Goal: Navigation & Orientation: Find specific page/section

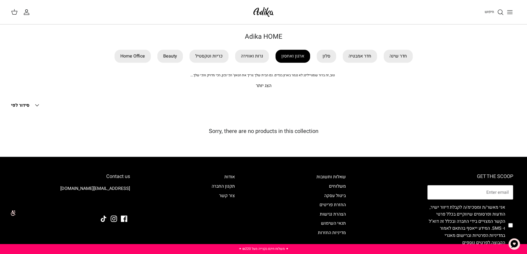
click at [293, 56] on link "ארגון ואחסון" at bounding box center [292, 56] width 35 height 13
click at [173, 58] on link "Beauty" at bounding box center [169, 56] width 25 height 13
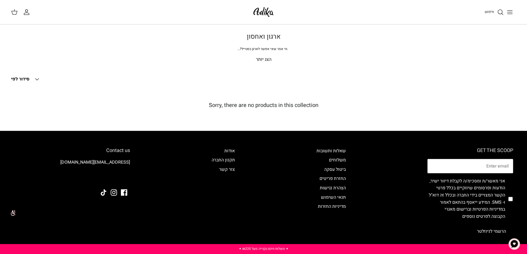
click at [266, 56] on p "הצג יותר" at bounding box center [263, 59] width 387 height 7
